Goal: Find contact information: Find contact information

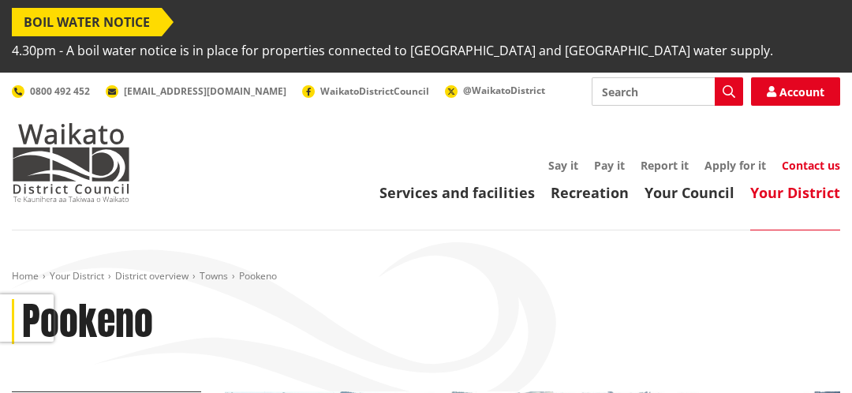
click at [808, 158] on link "Contact us" at bounding box center [811, 165] width 58 height 15
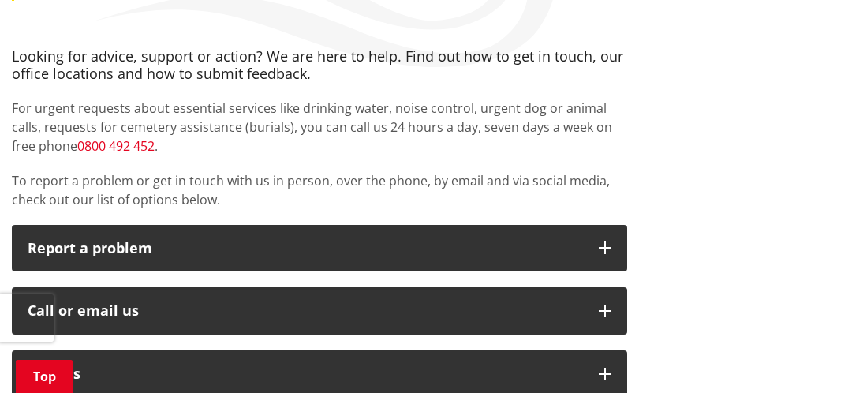
scroll to position [408, 0]
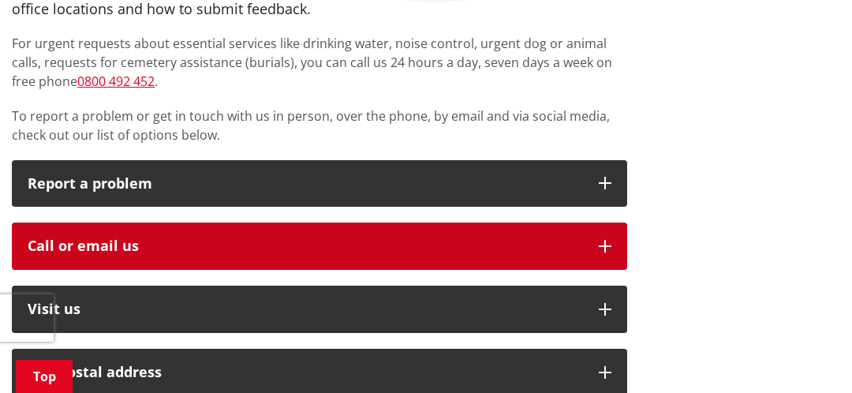
click at [347, 238] on div "Call or email us" at bounding box center [305, 246] width 555 height 16
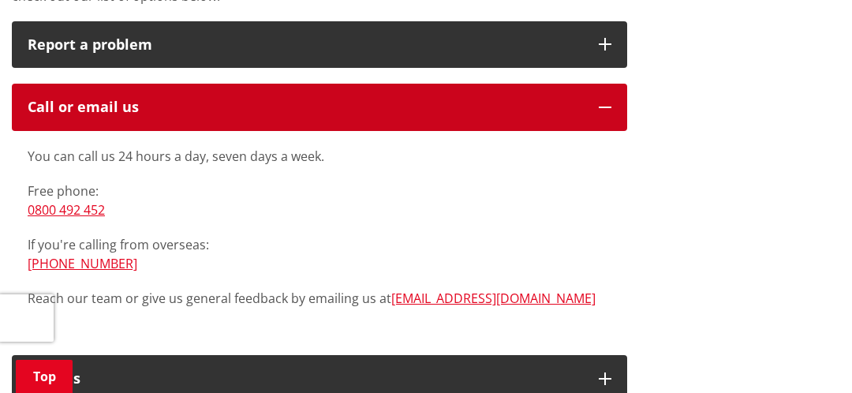
scroll to position [571, 0]
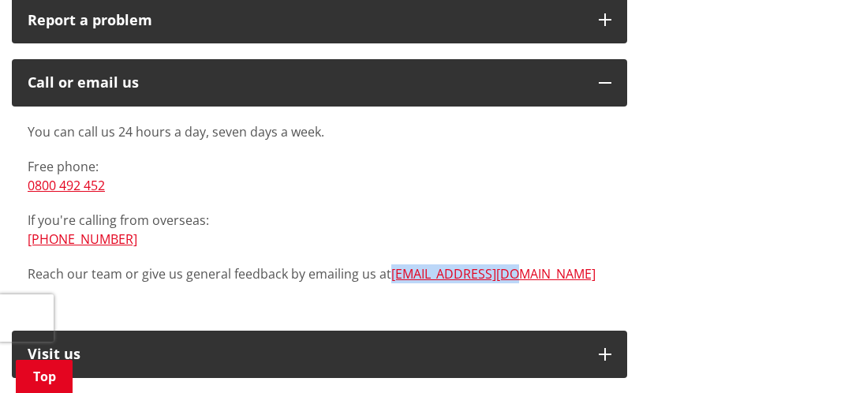
drag, startPoint x: 523, startPoint y: 246, endPoint x: 391, endPoint y: 257, distance: 132.2
click at [391, 257] on div "You can call us 24 hours a day, seven days a week. Free phone: [PHONE_NUMBER] I…" at bounding box center [319, 210] width 615 height 208
copy link "[EMAIL_ADDRESS][DOMAIN_NAME]"
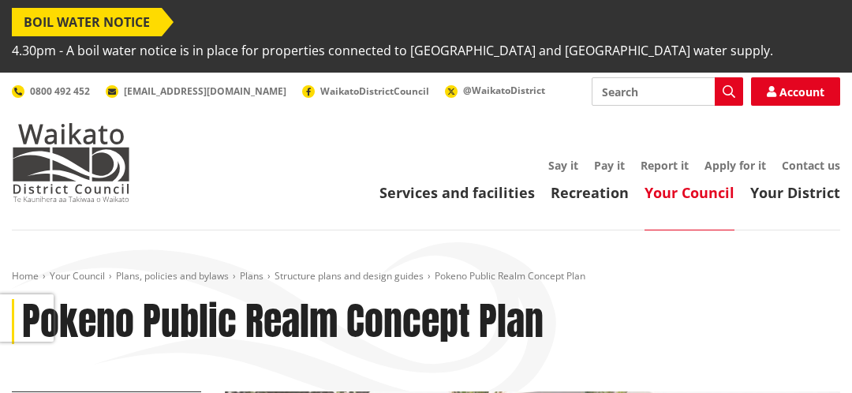
scroll to position [81, 0]
